Goal: Task Accomplishment & Management: Manage account settings

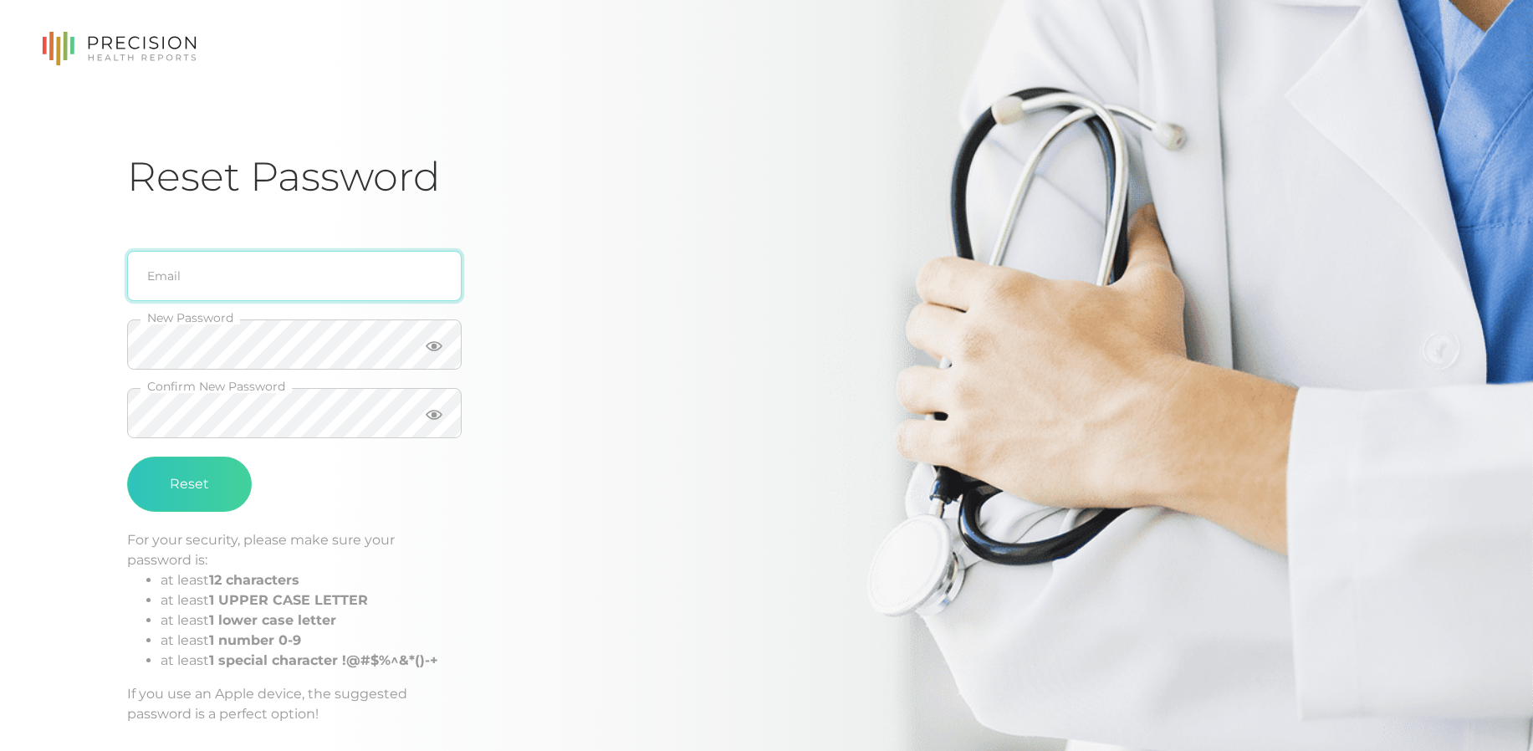
click at [231, 285] on input "email" at bounding box center [294, 276] width 335 height 50
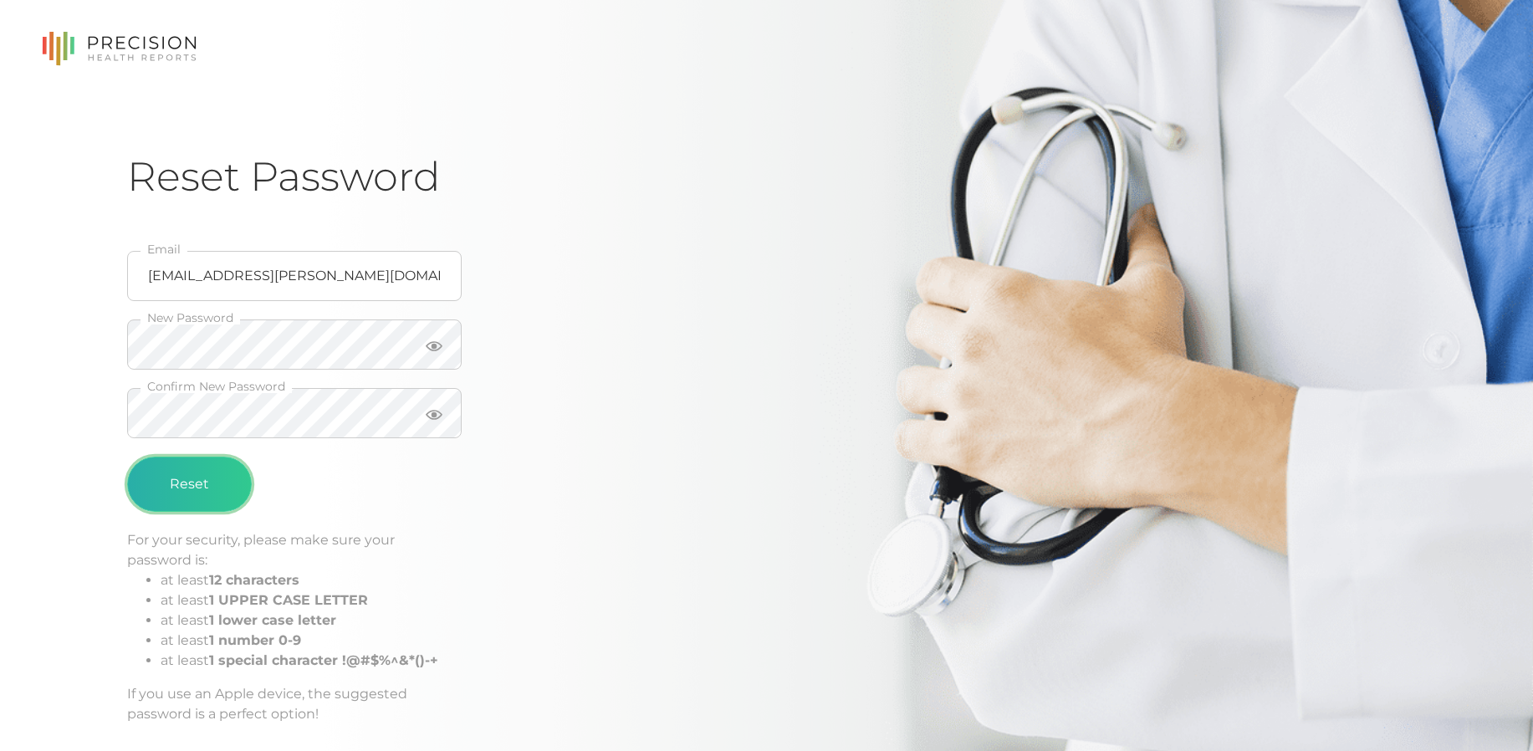
click at [175, 488] on button "Reset" at bounding box center [189, 484] width 125 height 55
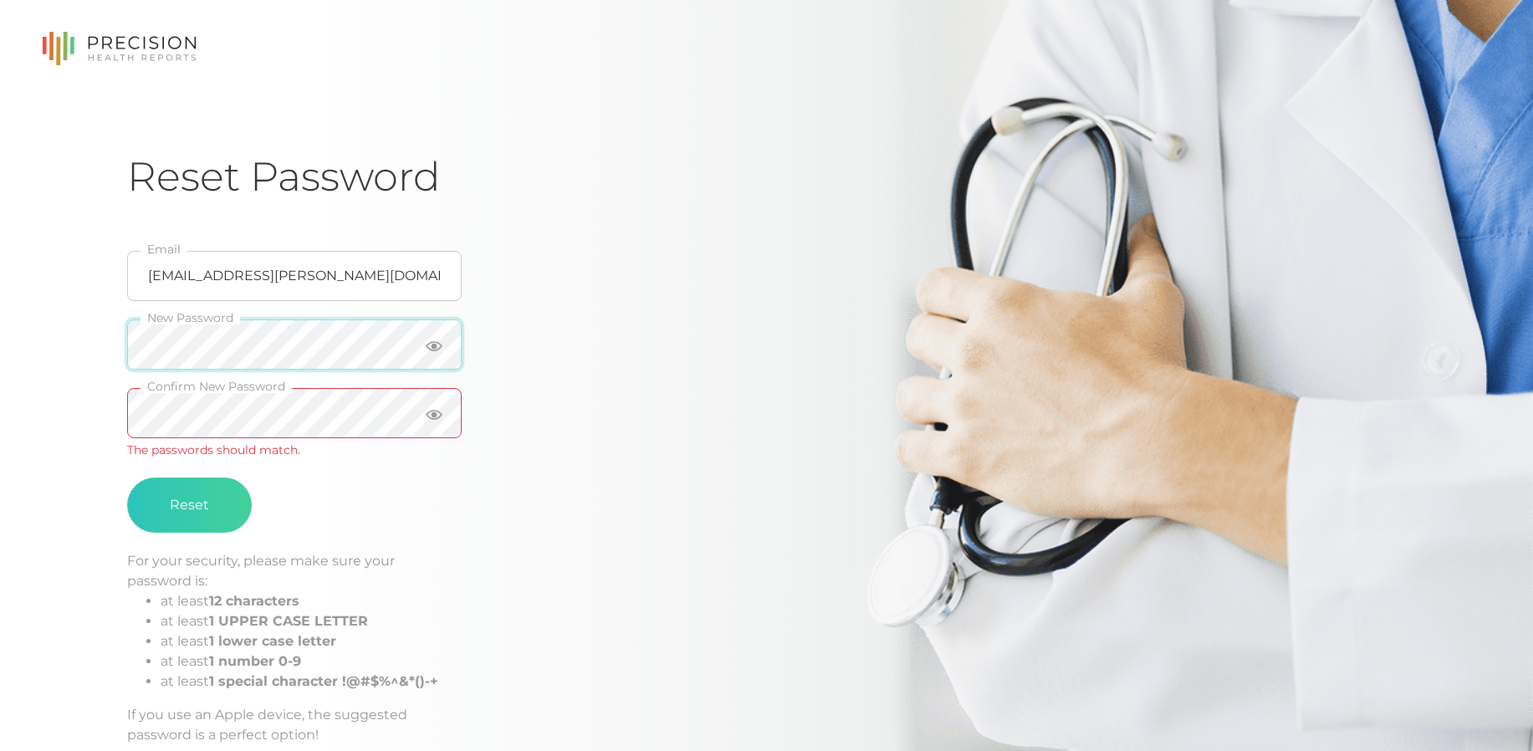
click at [109, 345] on div "Reset Password [EMAIL_ADDRESS][PERSON_NAME][DOMAIN_NAME] Email New Password Con…" at bounding box center [766, 422] width 1533 height 844
click at [439, 344] on icon at bounding box center [434, 346] width 17 height 10
click at [58, 355] on div "Reset Password [EMAIL_ADDRESS][PERSON_NAME][DOMAIN_NAME] Email New Password Con…" at bounding box center [766, 422] width 1533 height 844
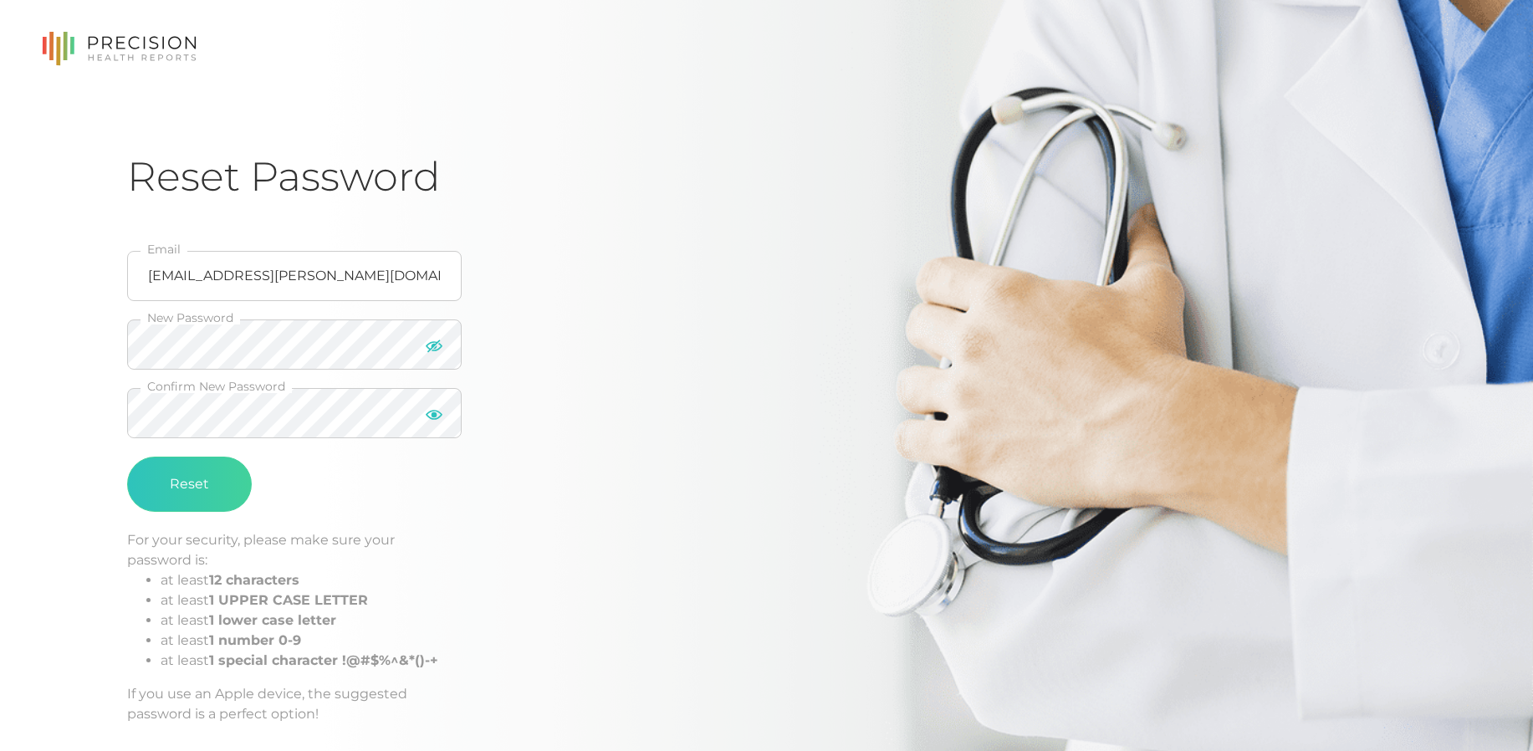
click at [427, 416] on icon at bounding box center [434, 415] width 17 height 10
click at [200, 489] on button "Reset" at bounding box center [189, 484] width 125 height 55
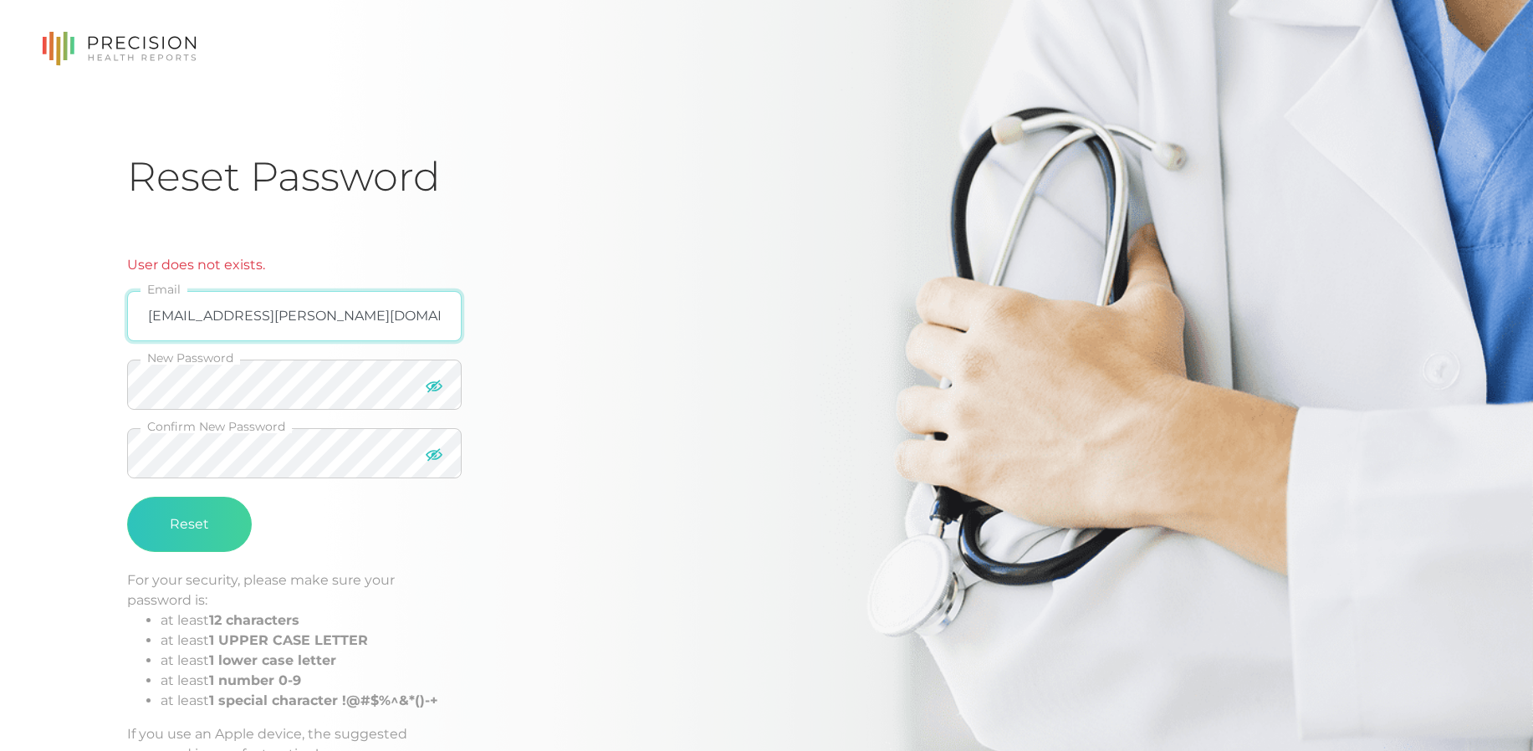
click at [173, 312] on input "[EMAIL_ADDRESS][PERSON_NAME][DOMAIN_NAME]" at bounding box center [294, 316] width 335 height 50
type input "[EMAIL_ADDRESS][PERSON_NAME][DOMAIN_NAME]"
click at [188, 524] on button "Reset" at bounding box center [189, 524] width 125 height 55
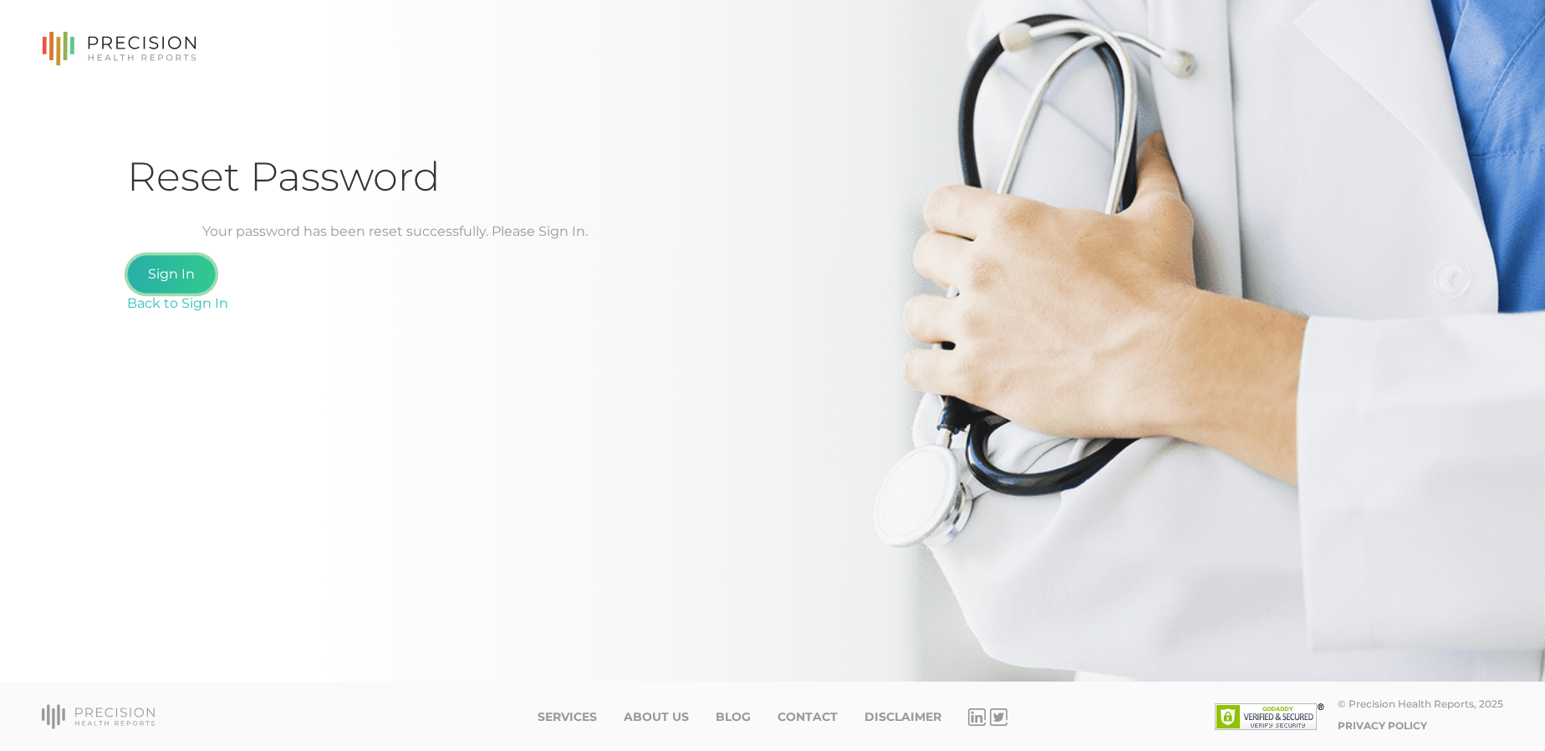
click at [184, 268] on link "Sign In" at bounding box center [171, 274] width 89 height 38
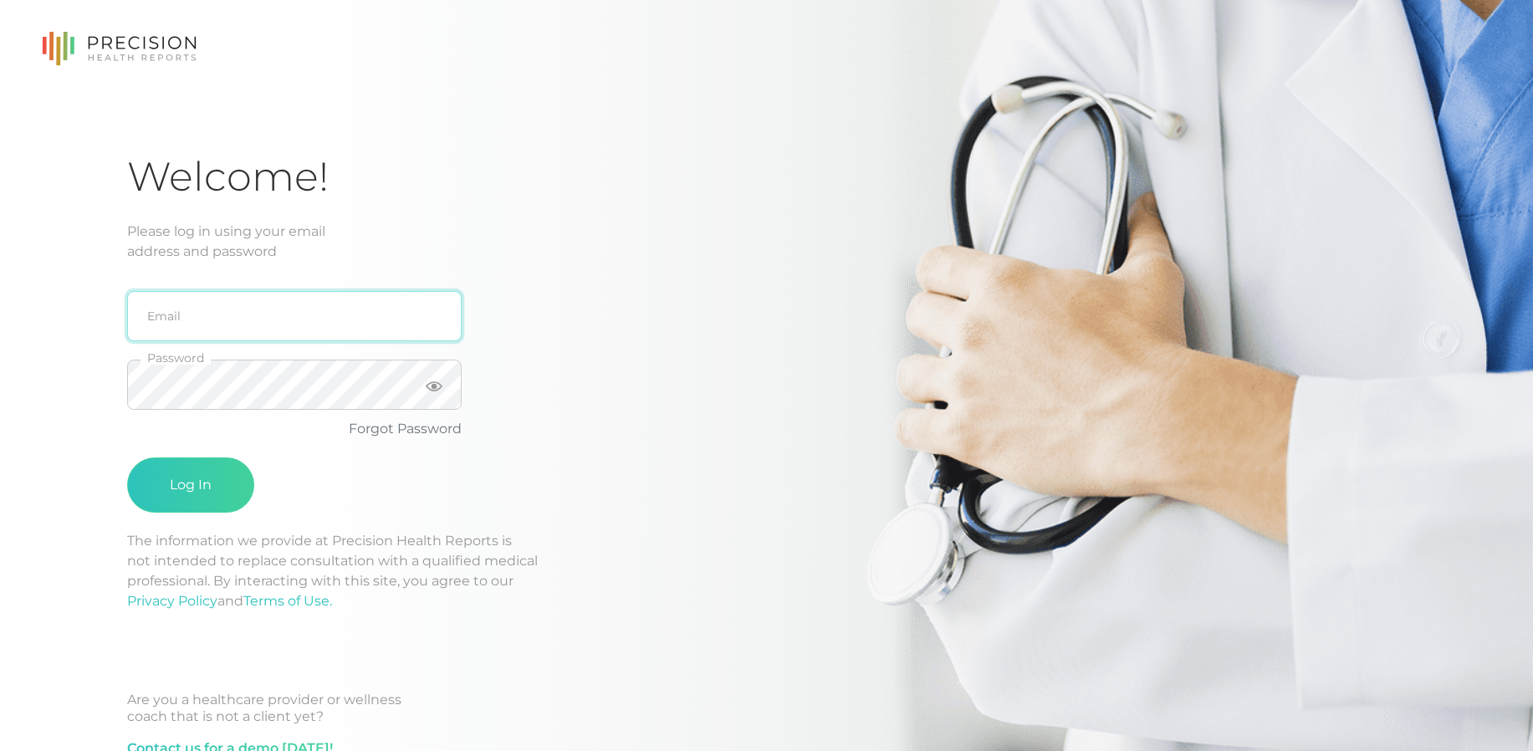
click at [186, 314] on input "email" at bounding box center [294, 316] width 335 height 50
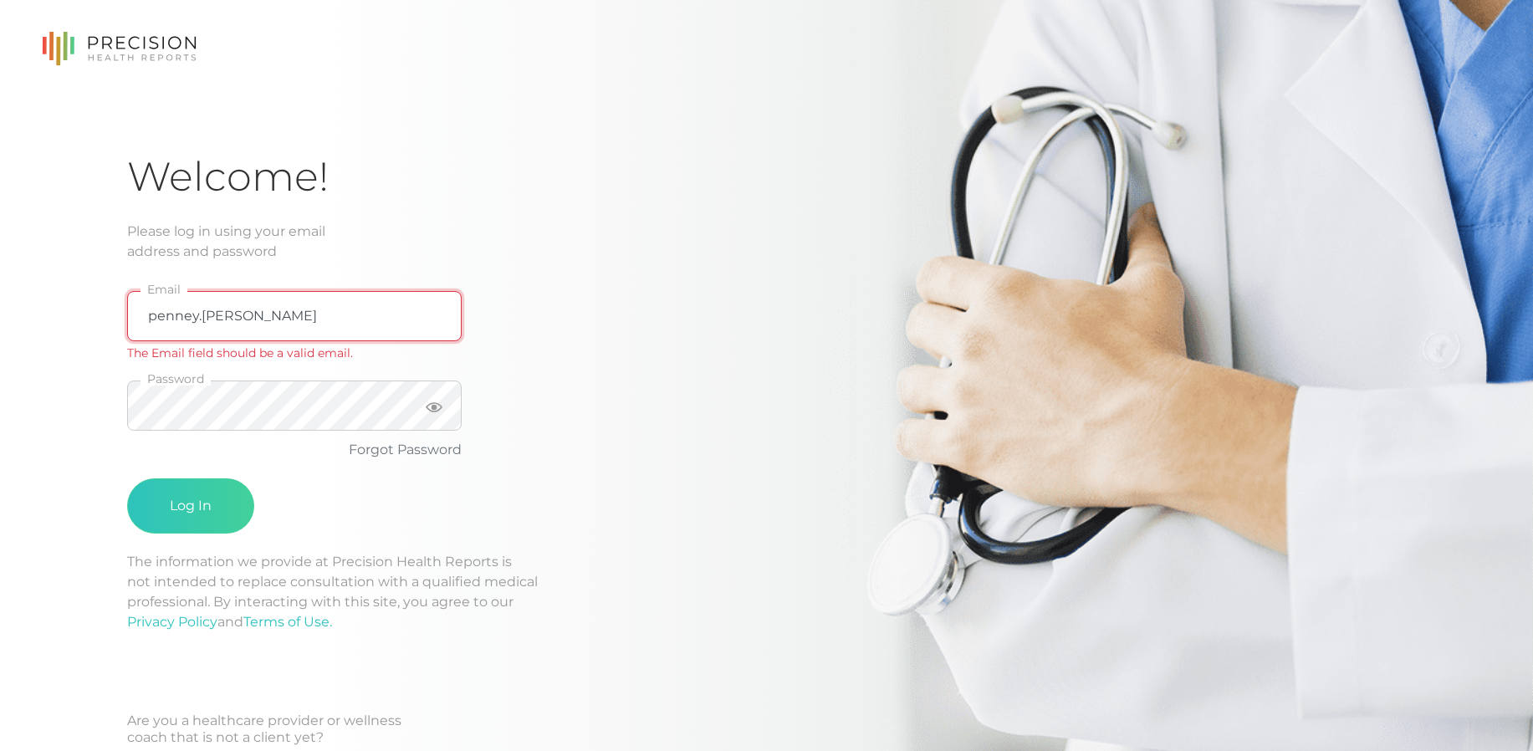
click at [268, 321] on input "penney.[PERSON_NAME]" at bounding box center [294, 316] width 335 height 50
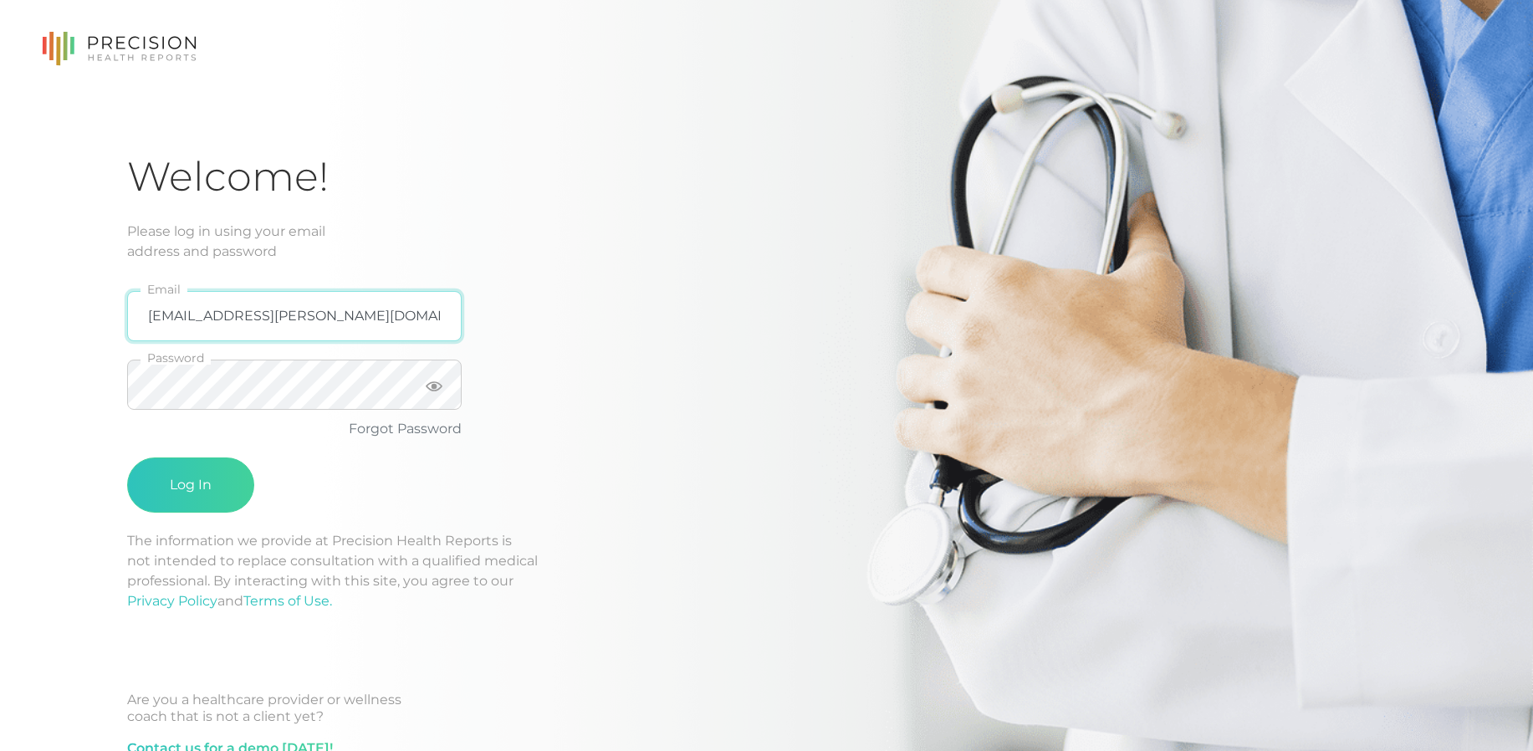
type input "[EMAIL_ADDRESS][PERSON_NAME][DOMAIN_NAME]"
click at [171, 502] on button "Log In" at bounding box center [190, 484] width 127 height 55
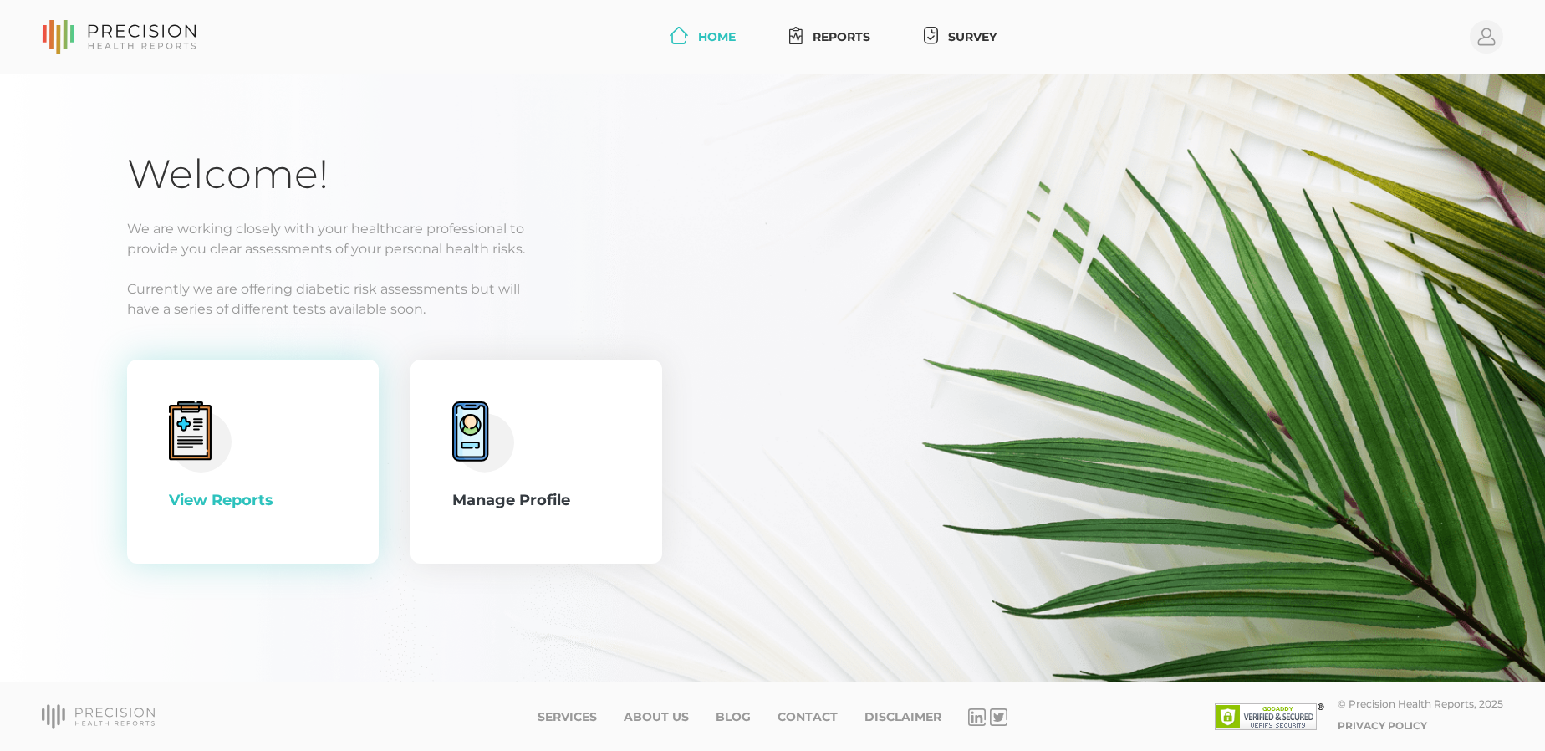
click at [210, 436] on icon at bounding box center [190, 430] width 43 height 59
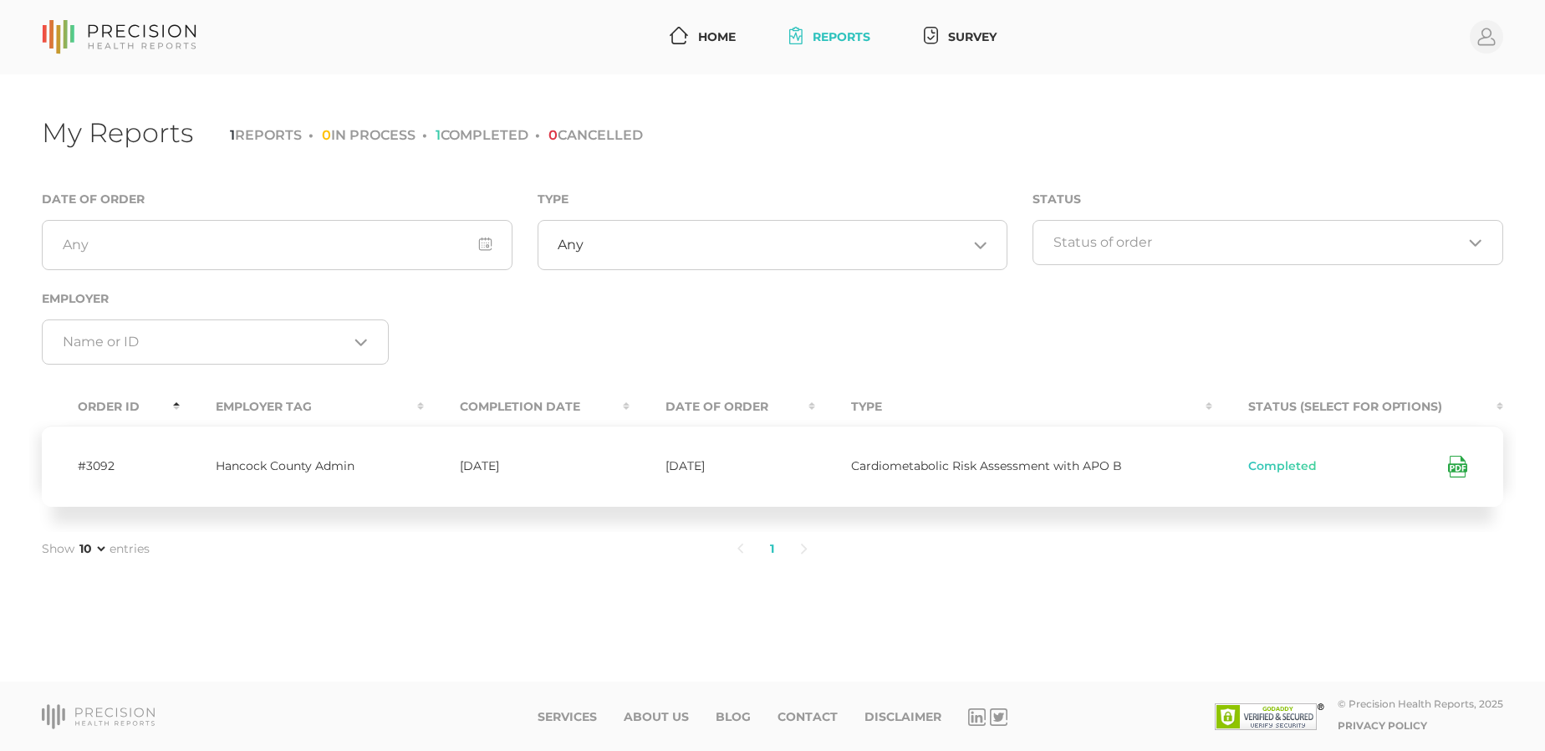
click at [1453, 464] on icon at bounding box center [1457, 467] width 19 height 22
click at [1452, 464] on icon at bounding box center [1457, 467] width 19 height 22
click at [819, 36] on link "Reports" at bounding box center [830, 37] width 95 height 31
